Goal: Check status: Check status

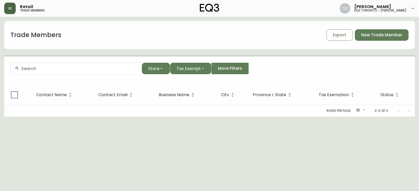
click at [11, 9] on icon "button" at bounding box center [9, 8] width 3 height 2
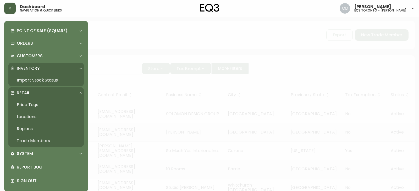
click at [36, 82] on link "Import Stock Status" at bounding box center [45, 80] width 75 height 12
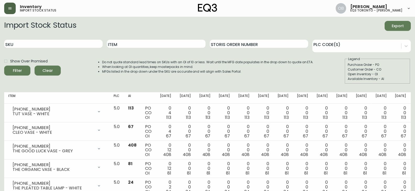
click at [18, 39] on div "SKU" at bounding box center [53, 44] width 98 height 17
click at [23, 45] on input "SKU" at bounding box center [53, 44] width 98 height 8
paste input "[PHONE_NUMBER]"
type input "[PHONE_NUMBER]"
click at [4, 66] on button "Filter" at bounding box center [17, 71] width 26 height 10
